Goal: Information Seeking & Learning: Understand process/instructions

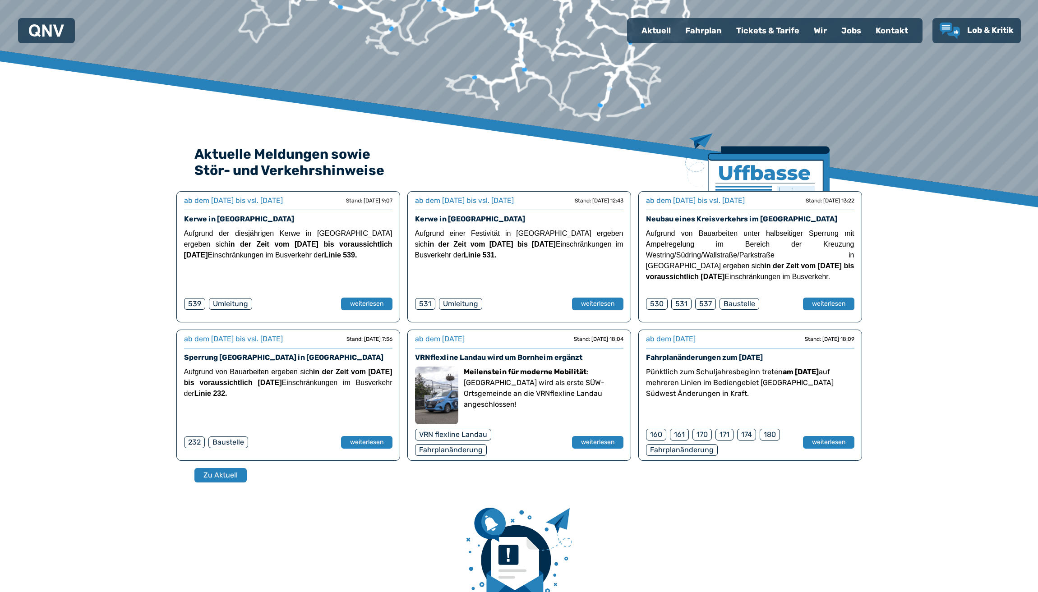
scroll to position [279, 0]
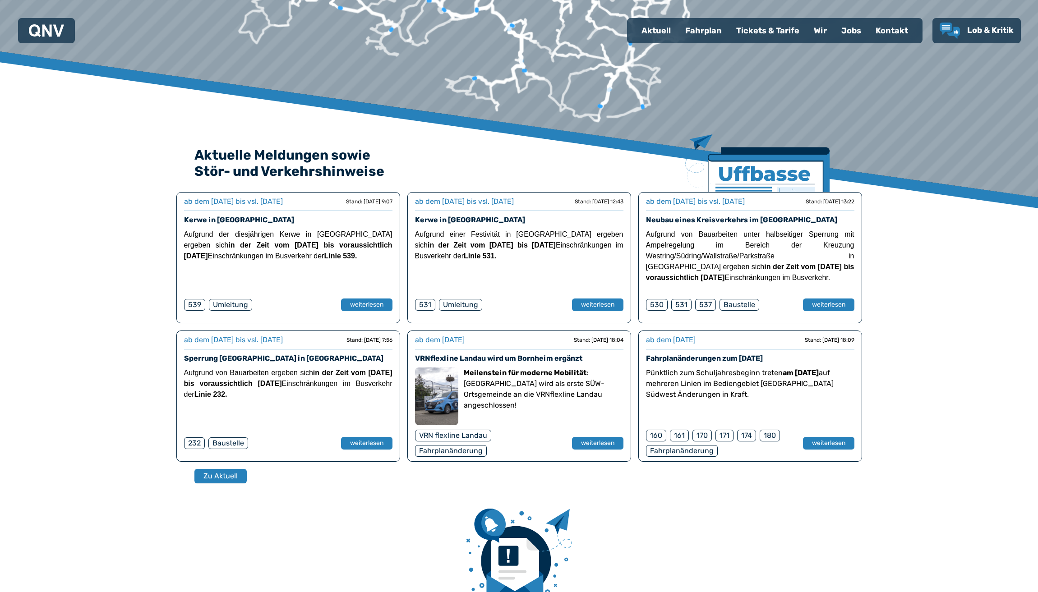
click at [707, 32] on div "Fahrplan" at bounding box center [703, 30] width 51 height 23
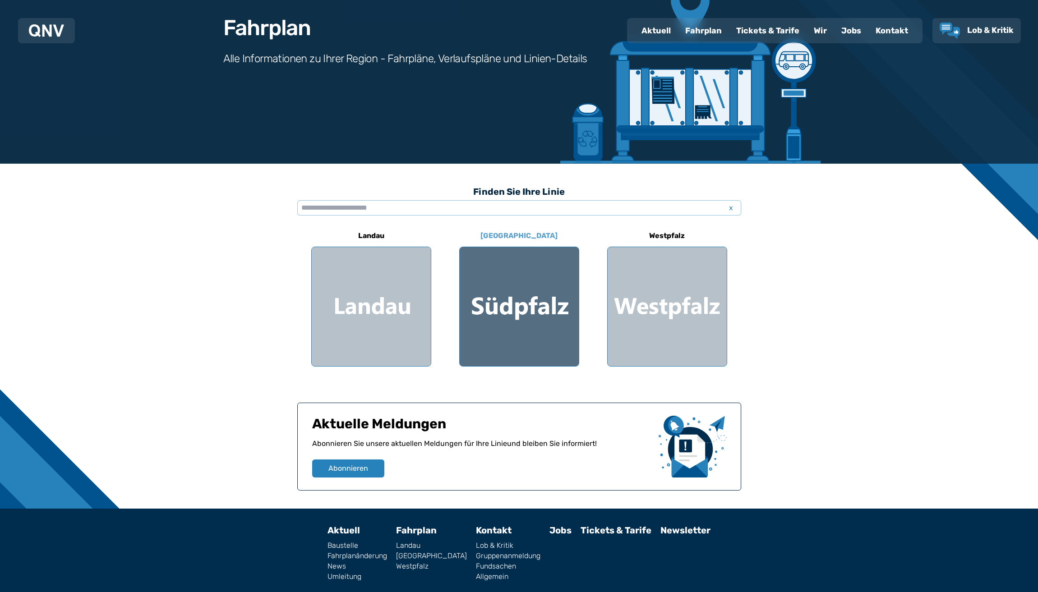
scroll to position [99, 0]
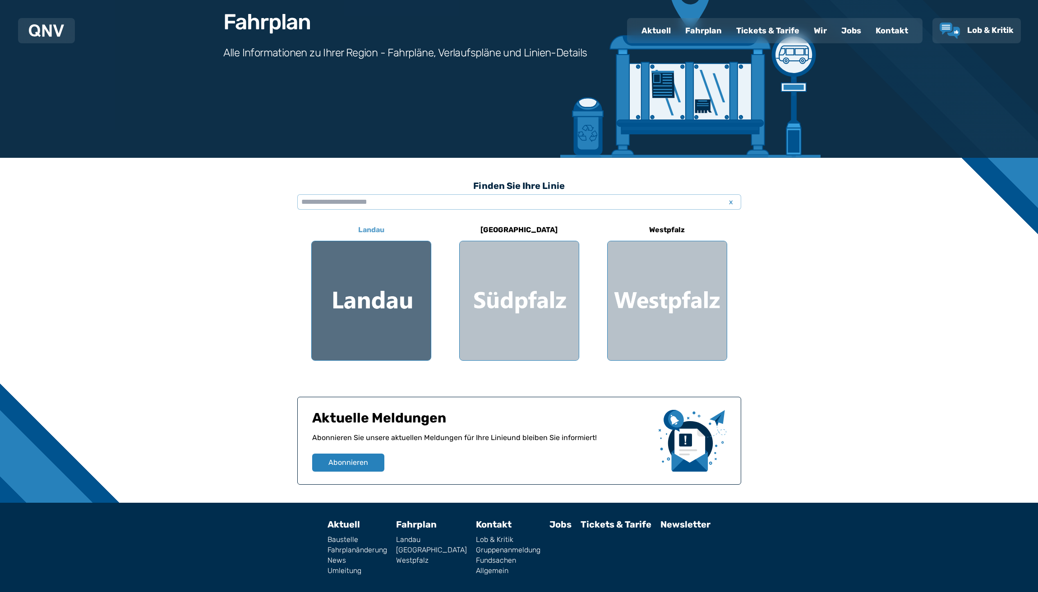
click at [366, 304] on div at bounding box center [371, 300] width 119 height 119
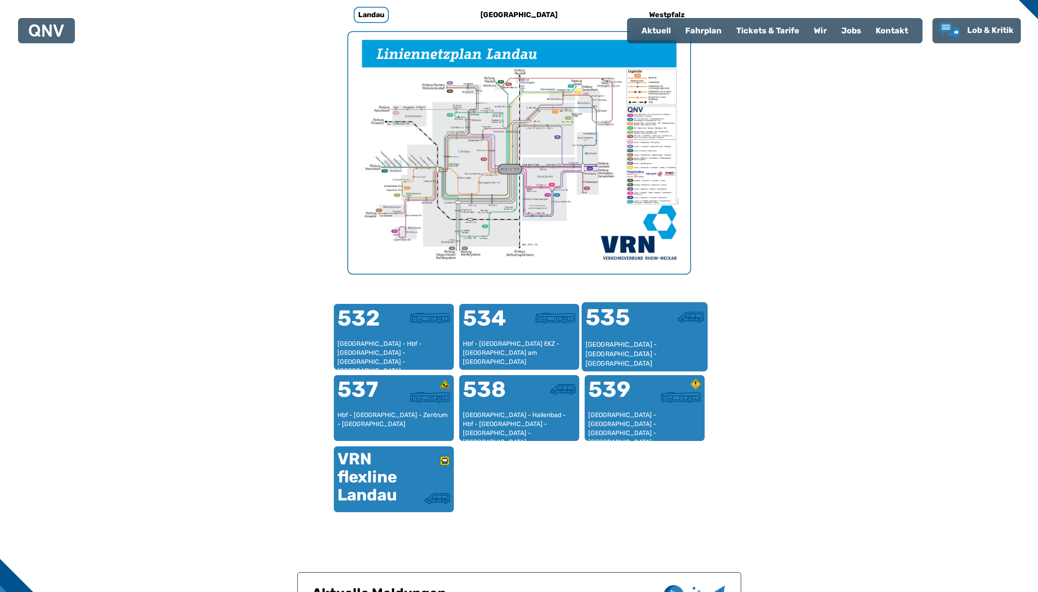
scroll to position [315, 0]
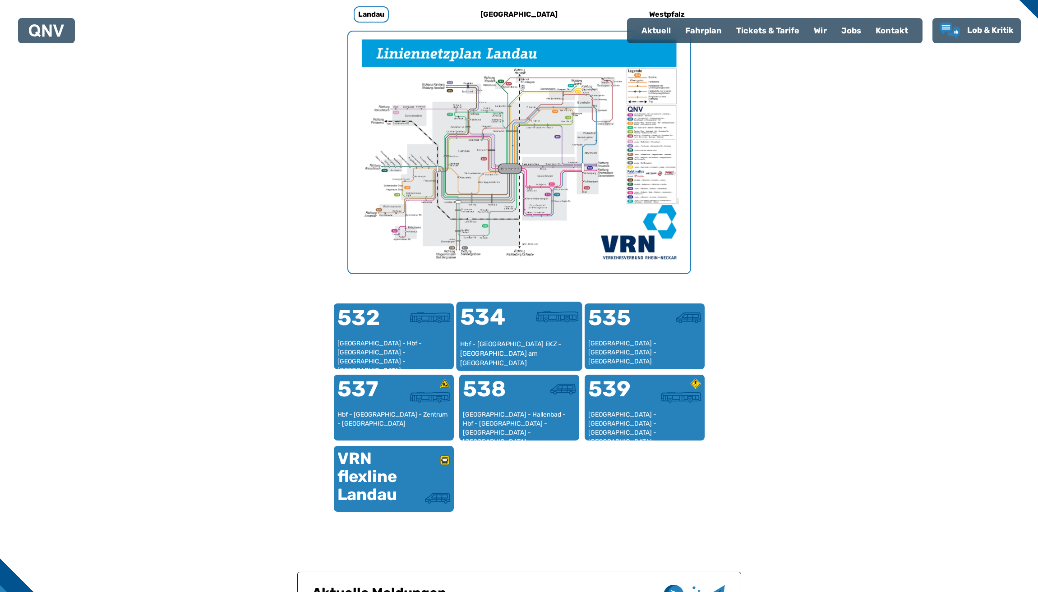
click at [519, 348] on div "Hbf - [GEOGRAPHIC_DATA] EKZ - [GEOGRAPHIC_DATA] am [GEOGRAPHIC_DATA]" at bounding box center [519, 354] width 119 height 28
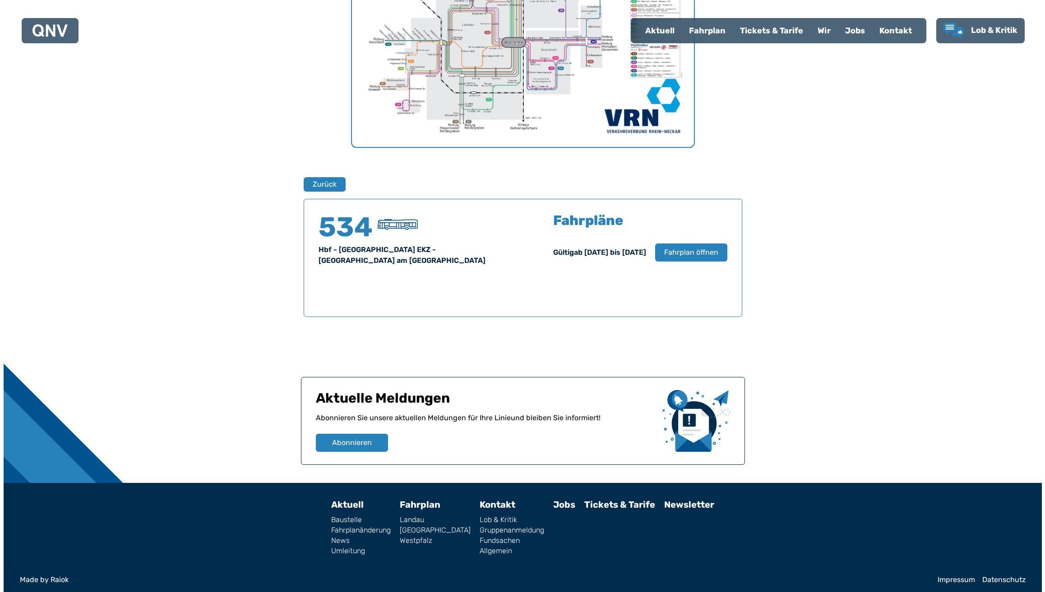
scroll to position [446, 0]
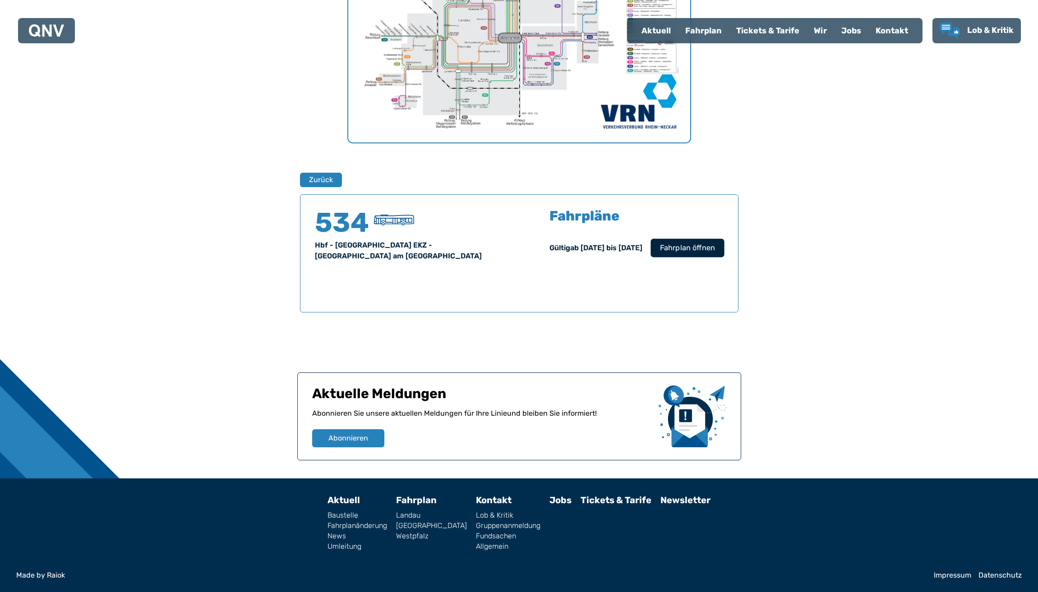
click at [688, 248] on span "Fahrplan öffnen" at bounding box center [686, 248] width 55 height 11
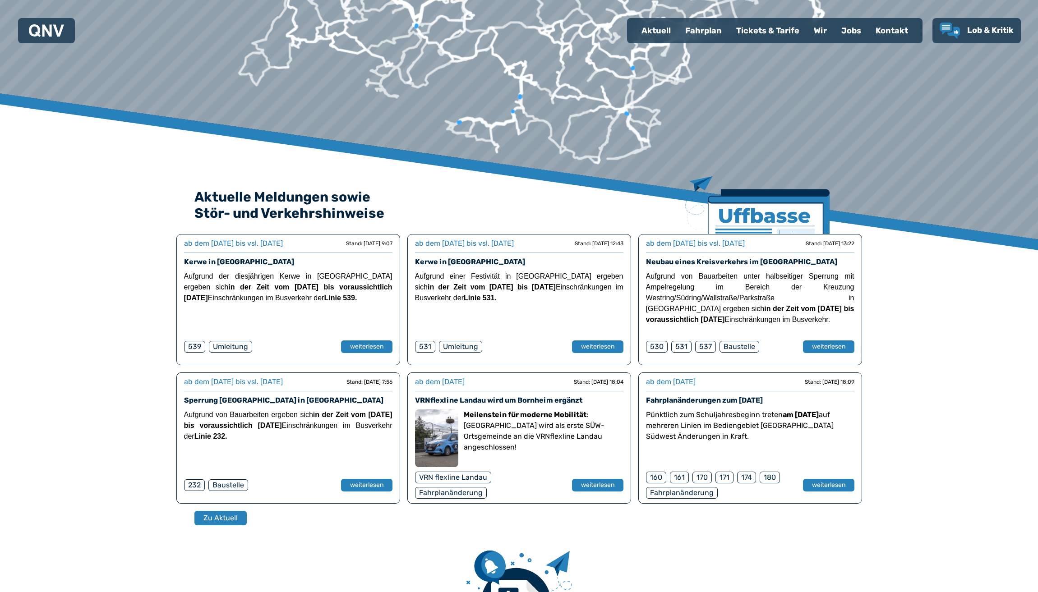
scroll to position [233, 0]
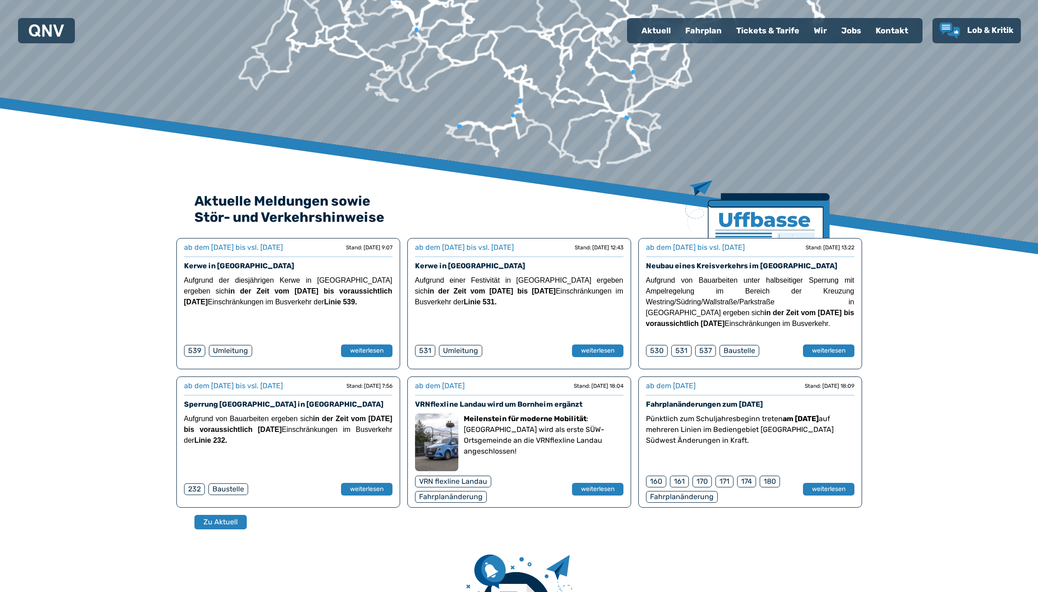
click at [704, 33] on div "Fahrplan" at bounding box center [703, 30] width 51 height 23
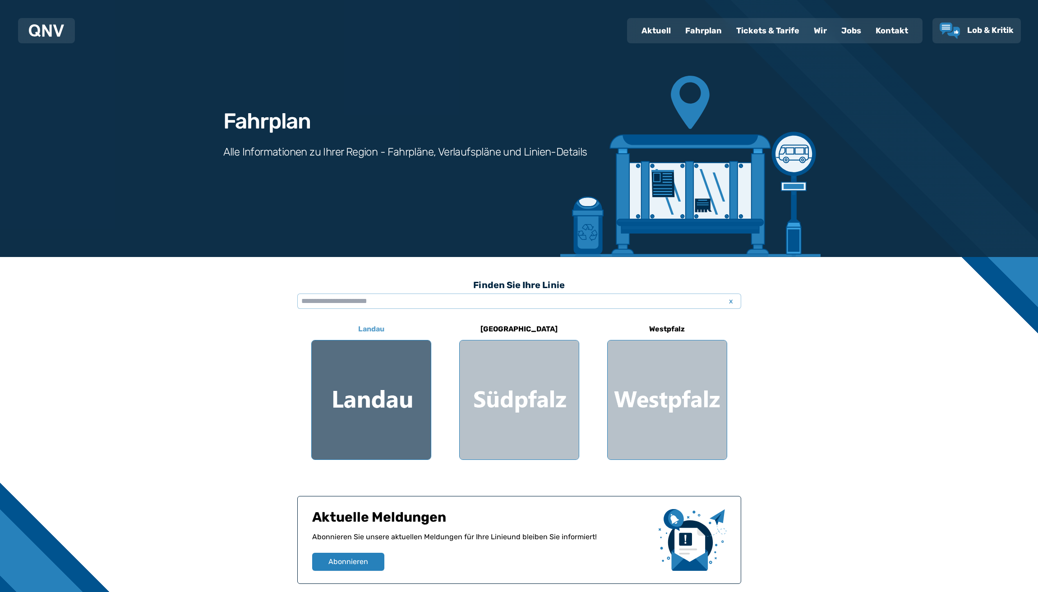
click at [352, 380] on div at bounding box center [371, 400] width 119 height 119
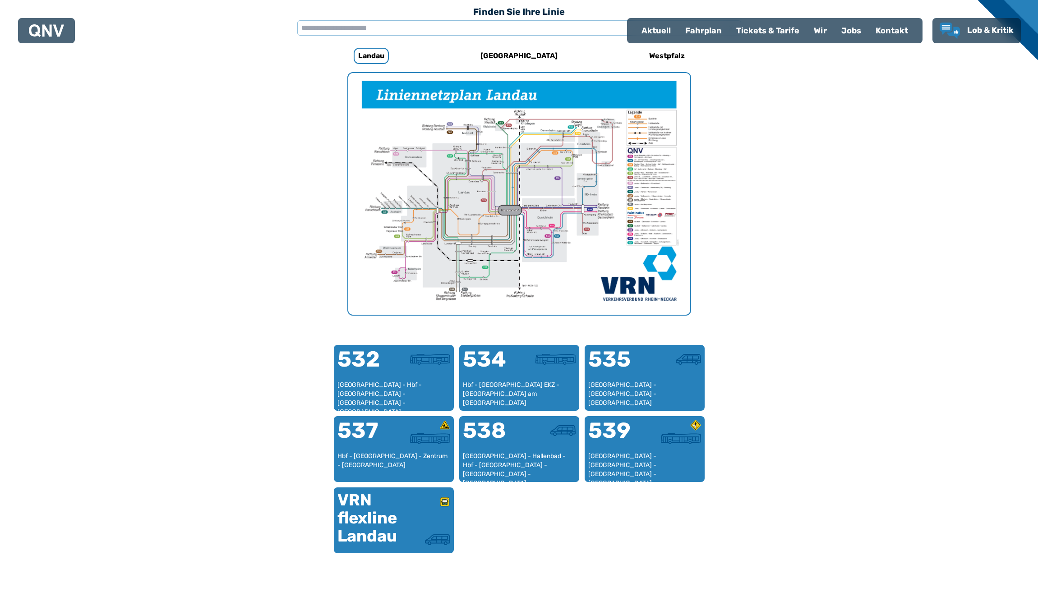
scroll to position [278, 0]
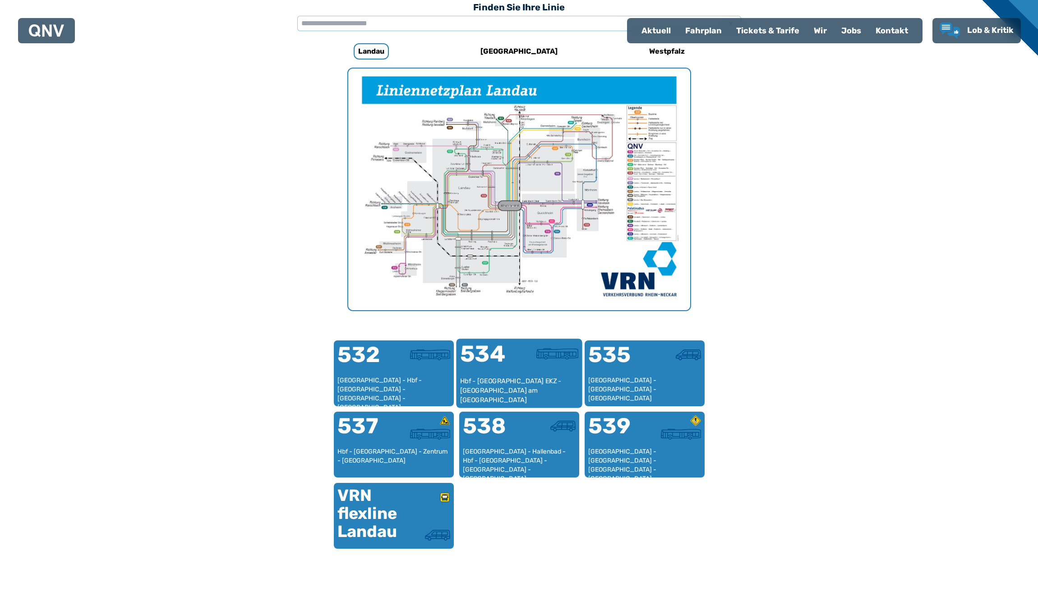
click at [506, 372] on div "534" at bounding box center [489, 360] width 59 height 34
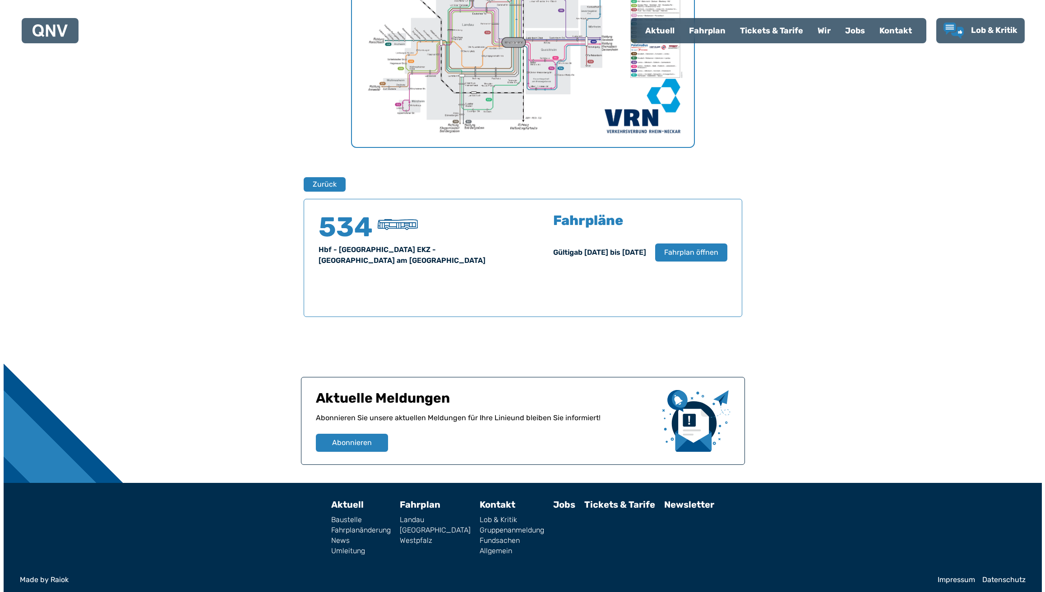
scroll to position [446, 0]
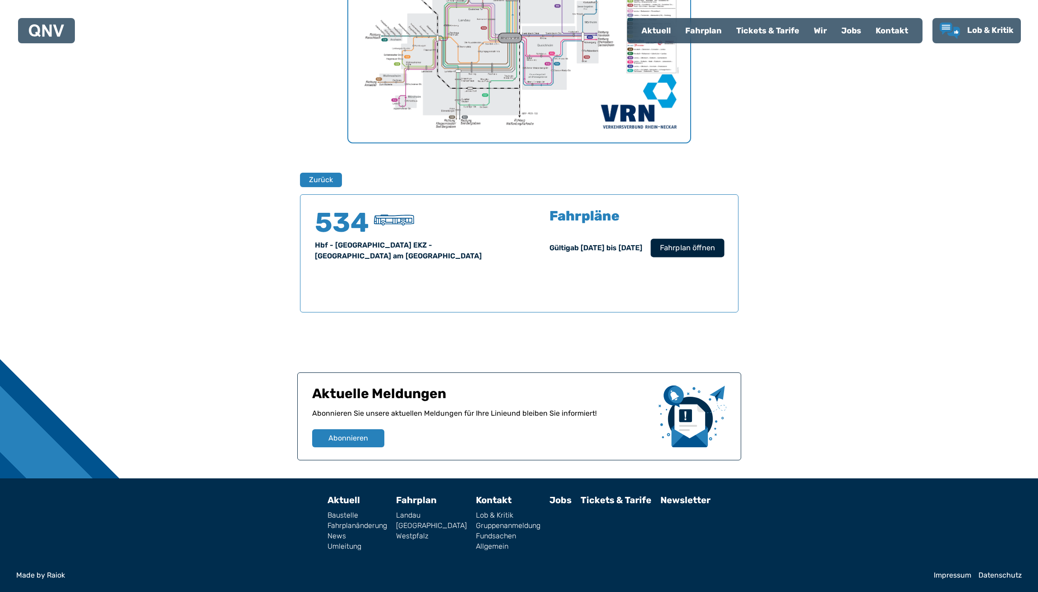
click at [689, 249] on span "Fahrplan öffnen" at bounding box center [686, 248] width 55 height 11
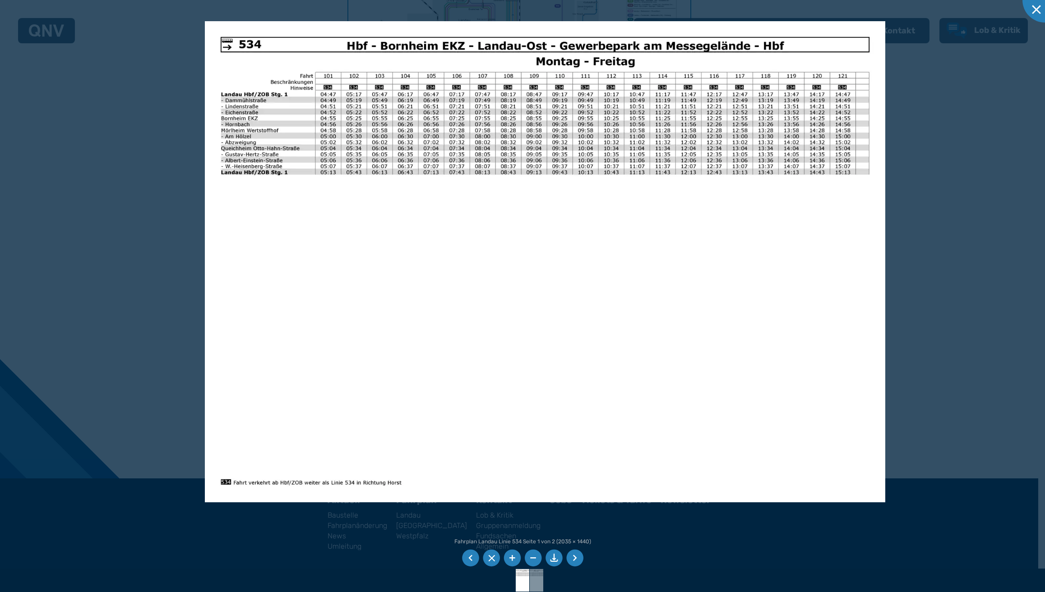
click at [316, 214] on img at bounding box center [545, 261] width 680 height 481
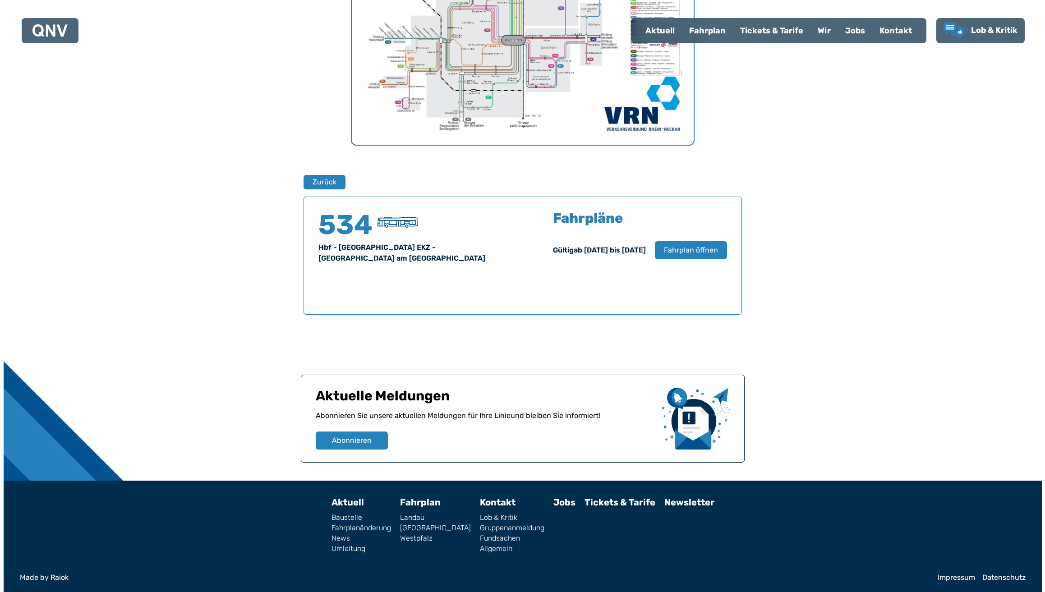
scroll to position [446, 0]
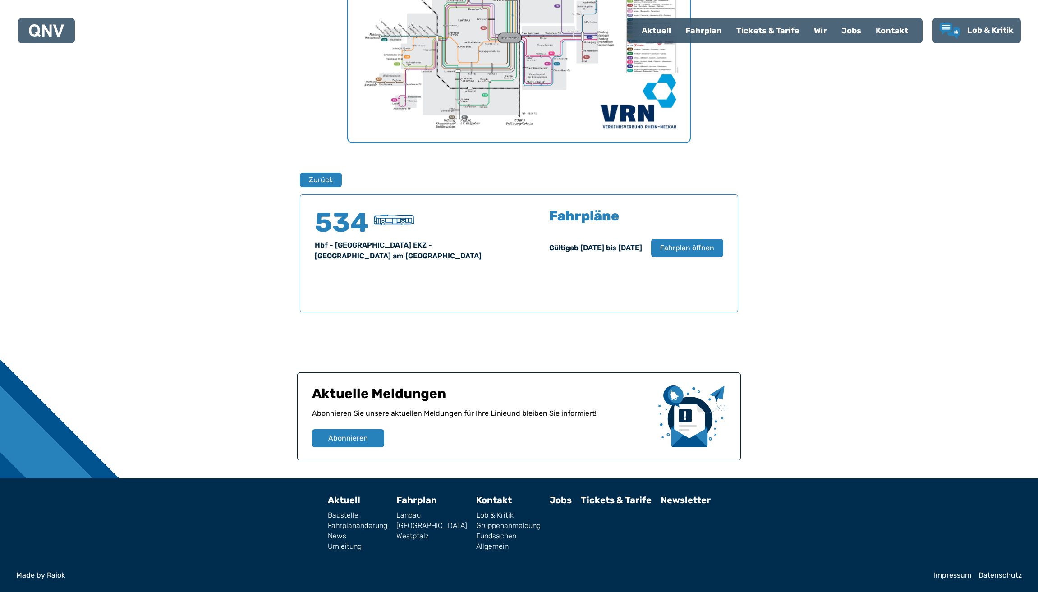
click at [536, 82] on img "1 von 1" at bounding box center [519, 22] width 342 height 242
